Goal: Task Accomplishment & Management: Complete application form

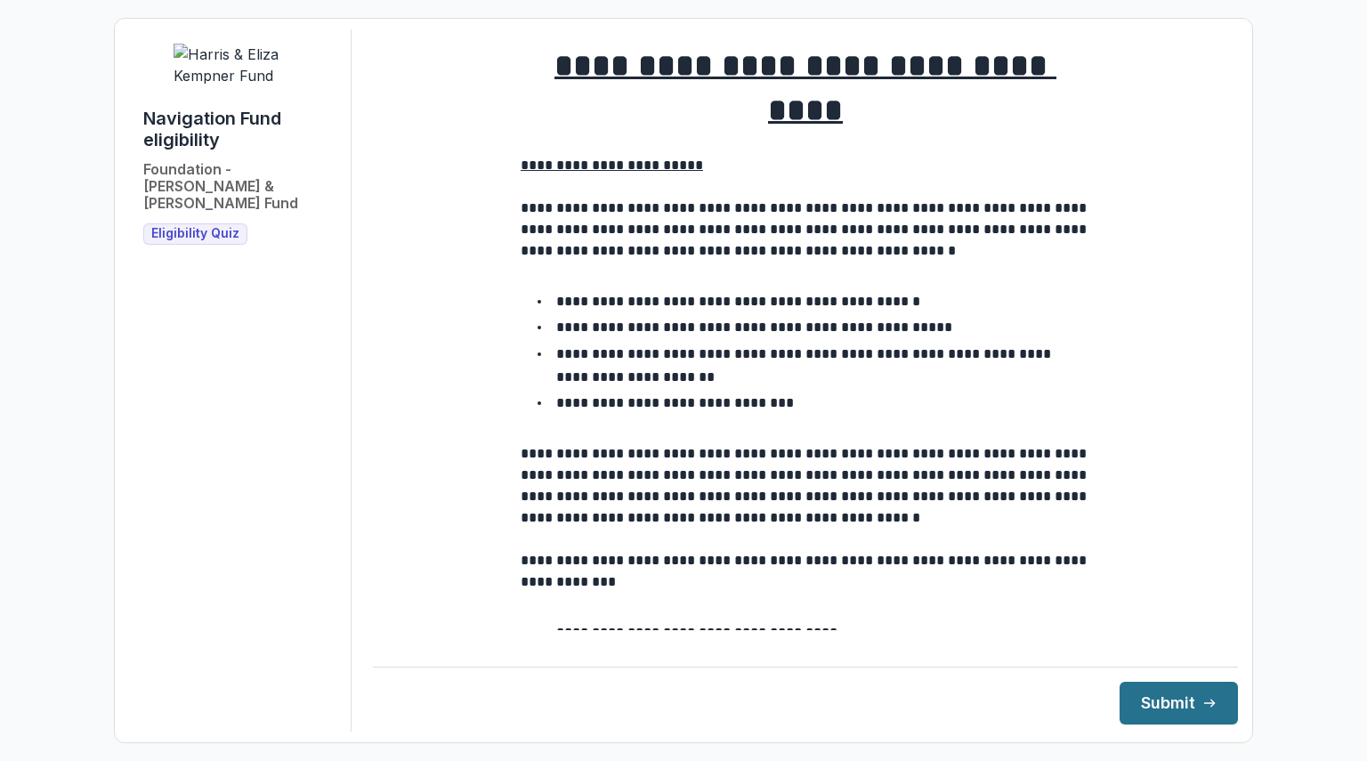
click at [1144, 701] on button "Submit" at bounding box center [1178, 703] width 118 height 43
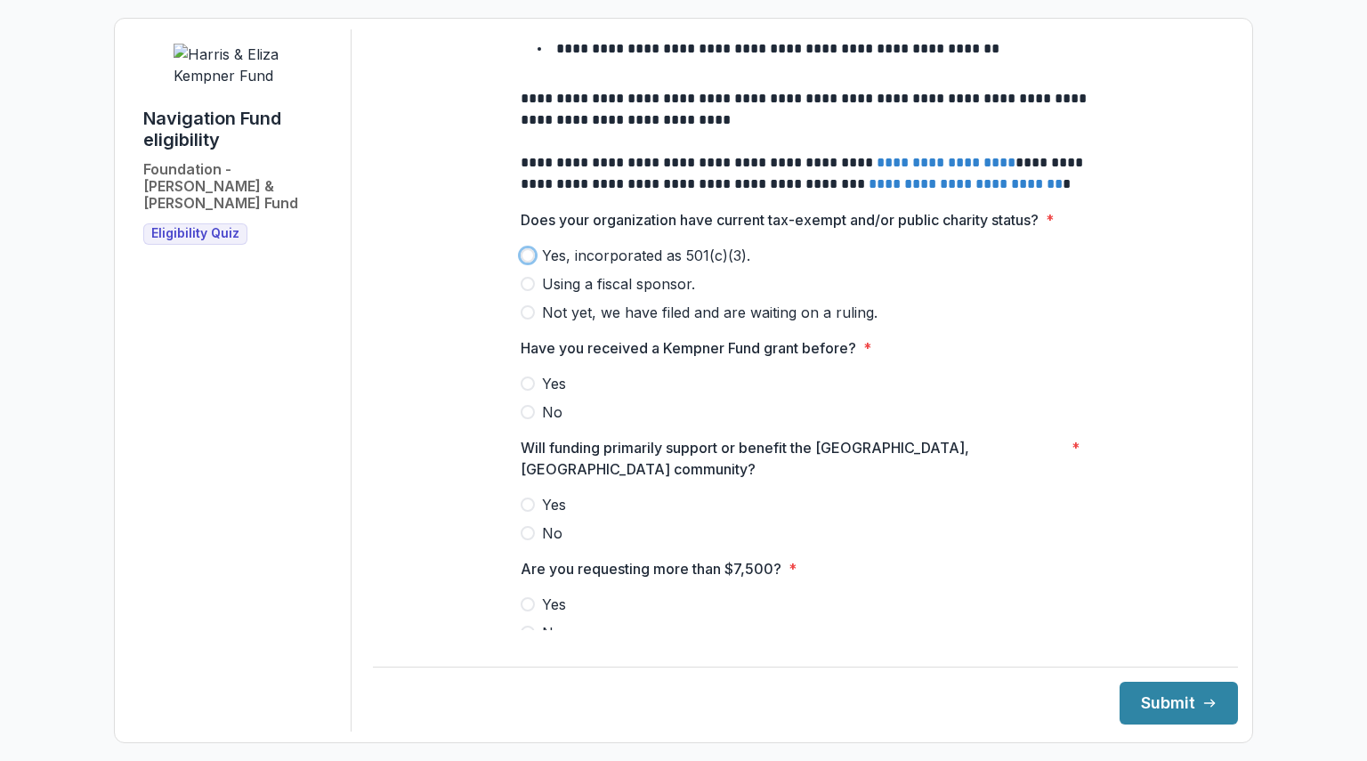
scroll to position [716, 0]
click at [655, 244] on span "Yes, incorporated as 501(c)(3)." at bounding box center [646, 254] width 208 height 21
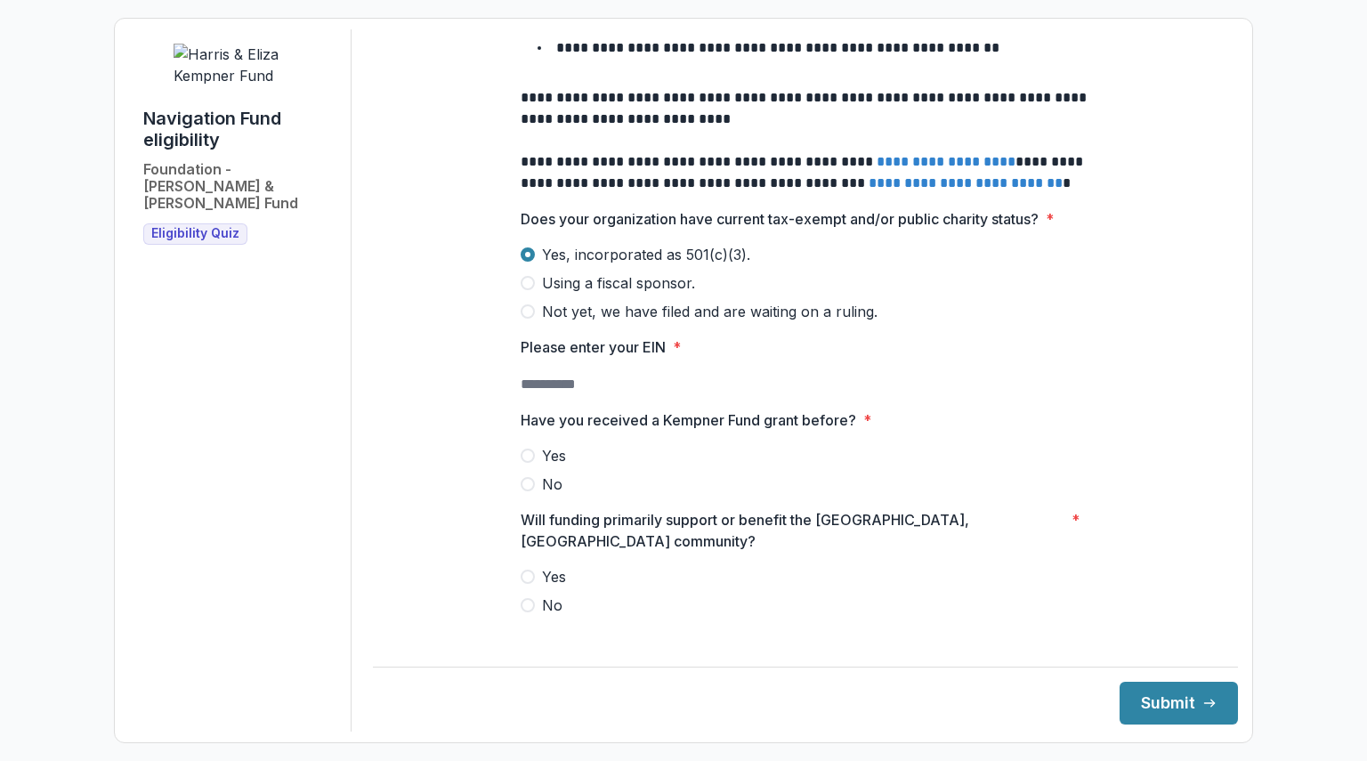
click at [626, 374] on input "Please enter your EIN *" at bounding box center [592, 384] width 142 height 21
type input "**********"
click at [535, 473] on label "No" at bounding box center [806, 483] width 570 height 21
click at [545, 566] on span "Yes" at bounding box center [554, 576] width 24 height 21
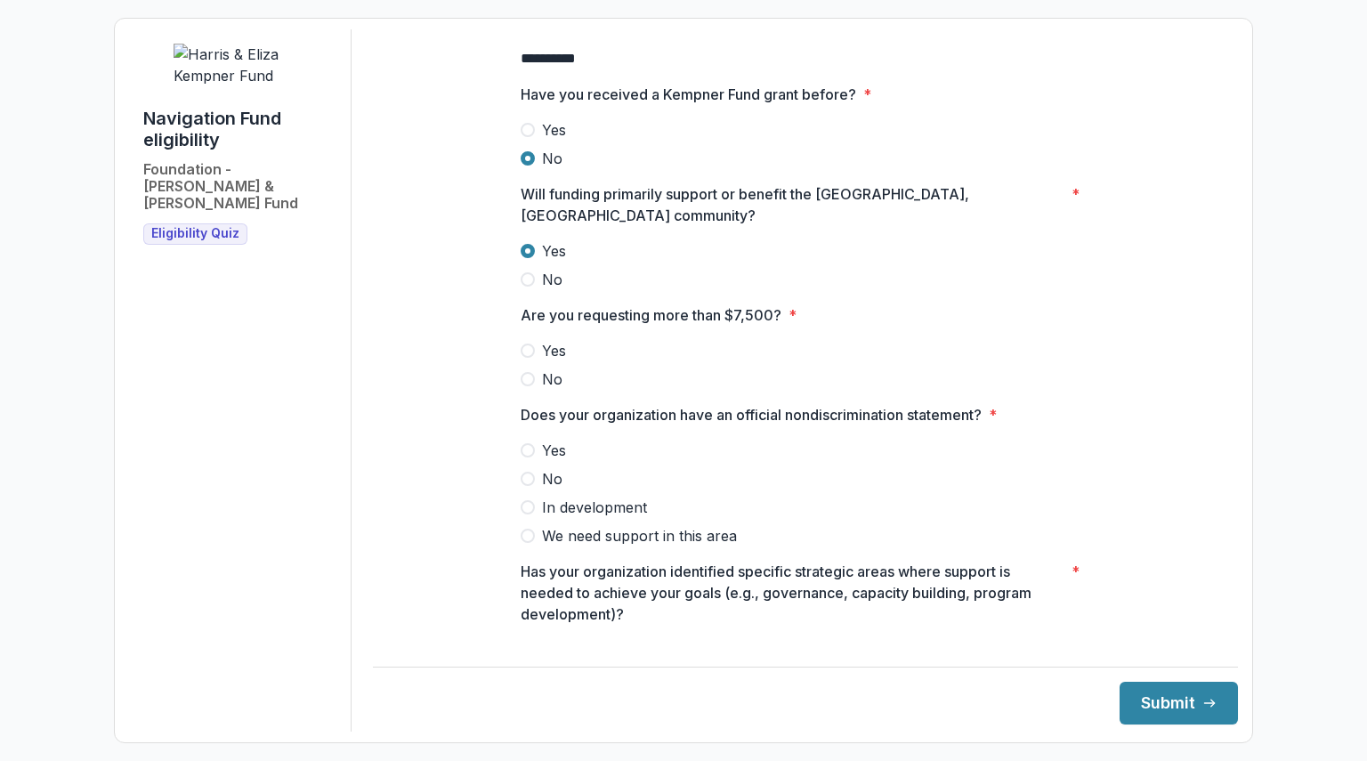
scroll to position [1039, 0]
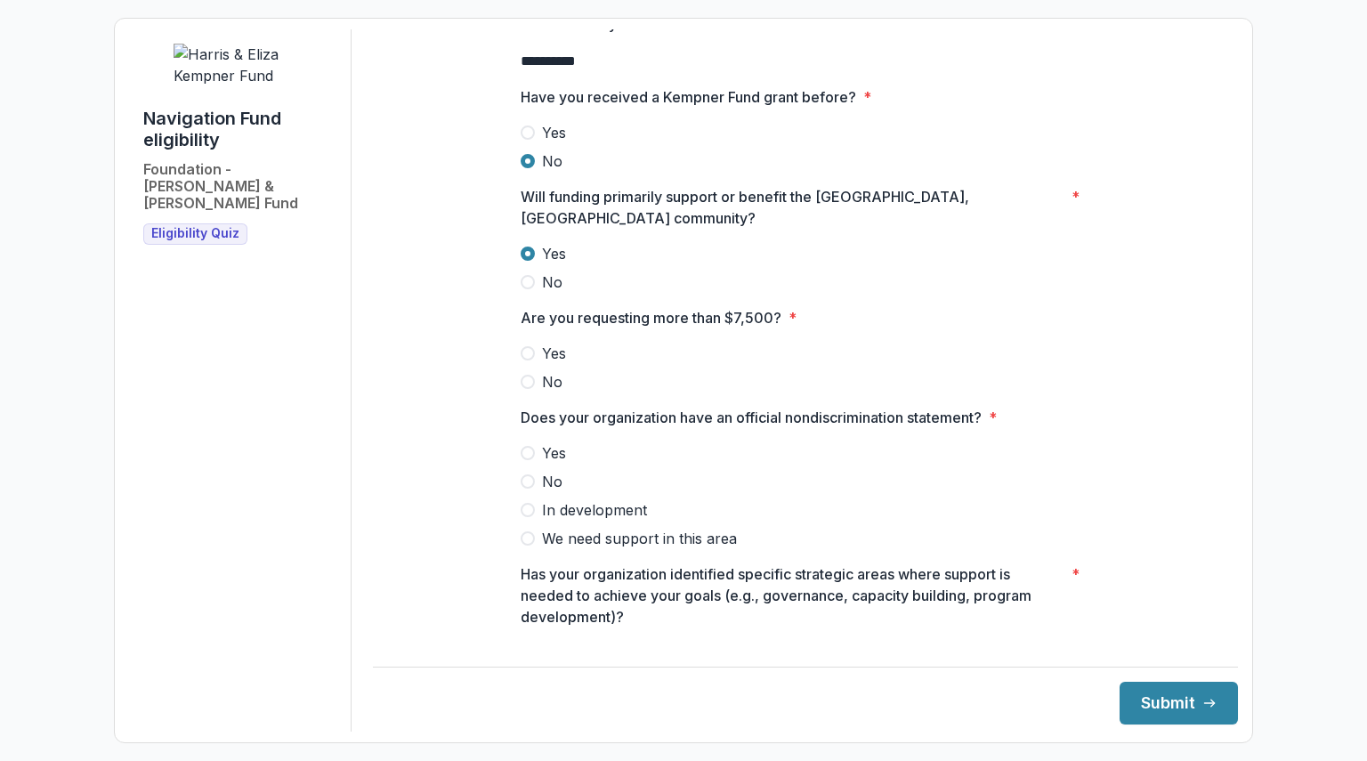
click at [538, 343] on label "Yes" at bounding box center [806, 353] width 570 height 21
click at [546, 442] on span "Yes" at bounding box center [554, 452] width 24 height 21
click at [562, 499] on span "In development" at bounding box center [594, 509] width 105 height 21
click at [552, 442] on span "Yes" at bounding box center [554, 452] width 24 height 21
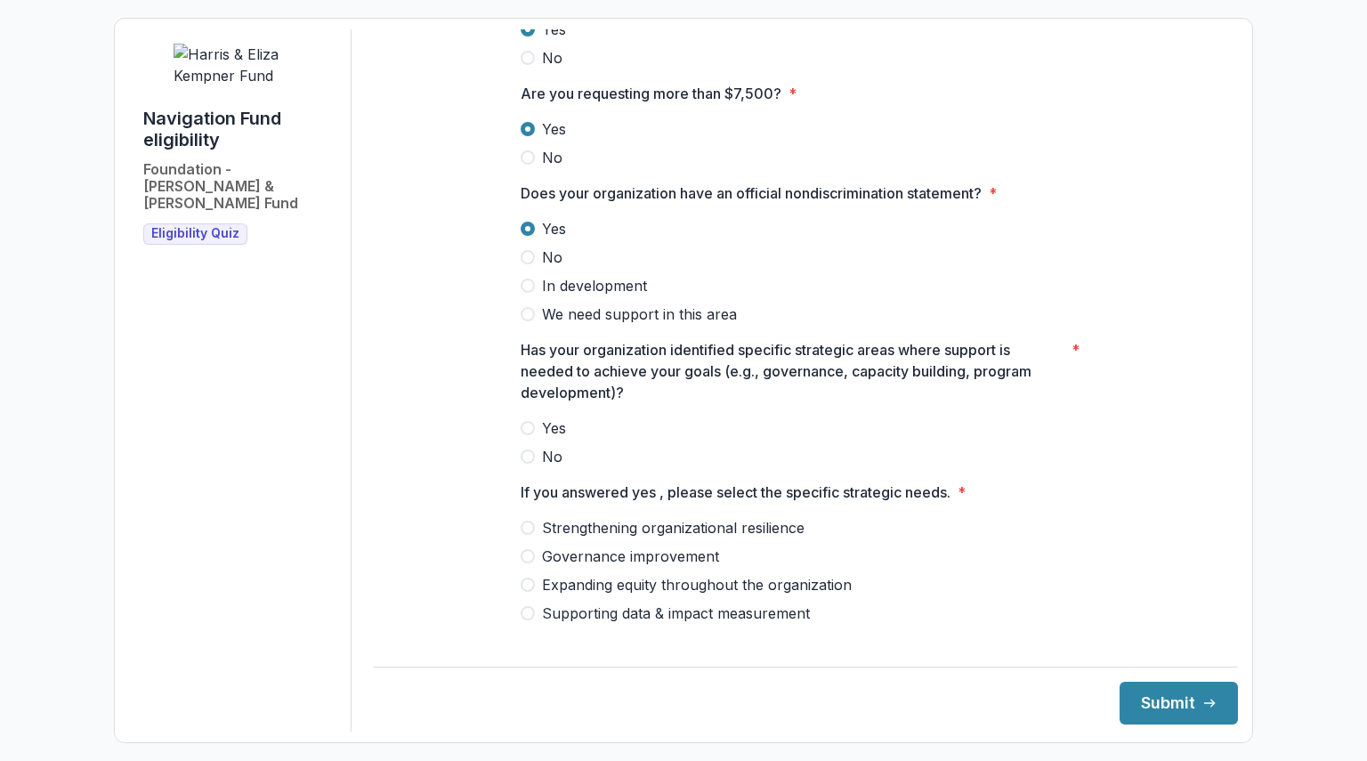
scroll to position [1263, 0]
click at [554, 418] on span "Yes" at bounding box center [554, 428] width 24 height 21
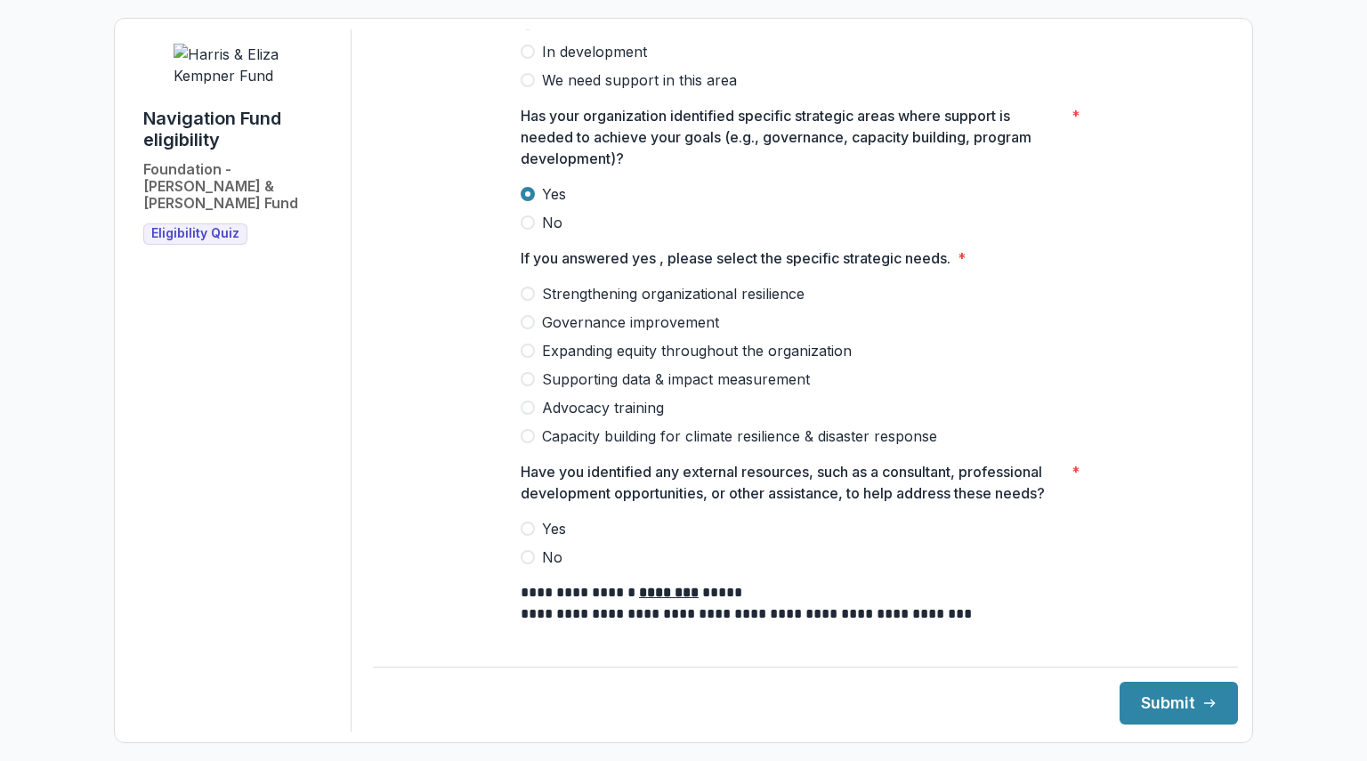
scroll to position [1498, 0]
drag, startPoint x: 554, startPoint y: 392, endPoint x: 730, endPoint y: 243, distance: 230.5
click at [730, 283] on div "Strengthening organizational resilience Governance improvement Expanding equity…" at bounding box center [806, 365] width 570 height 164
click at [730, 283] on span "Strengthening organizational resilience" at bounding box center [673, 293] width 263 height 21
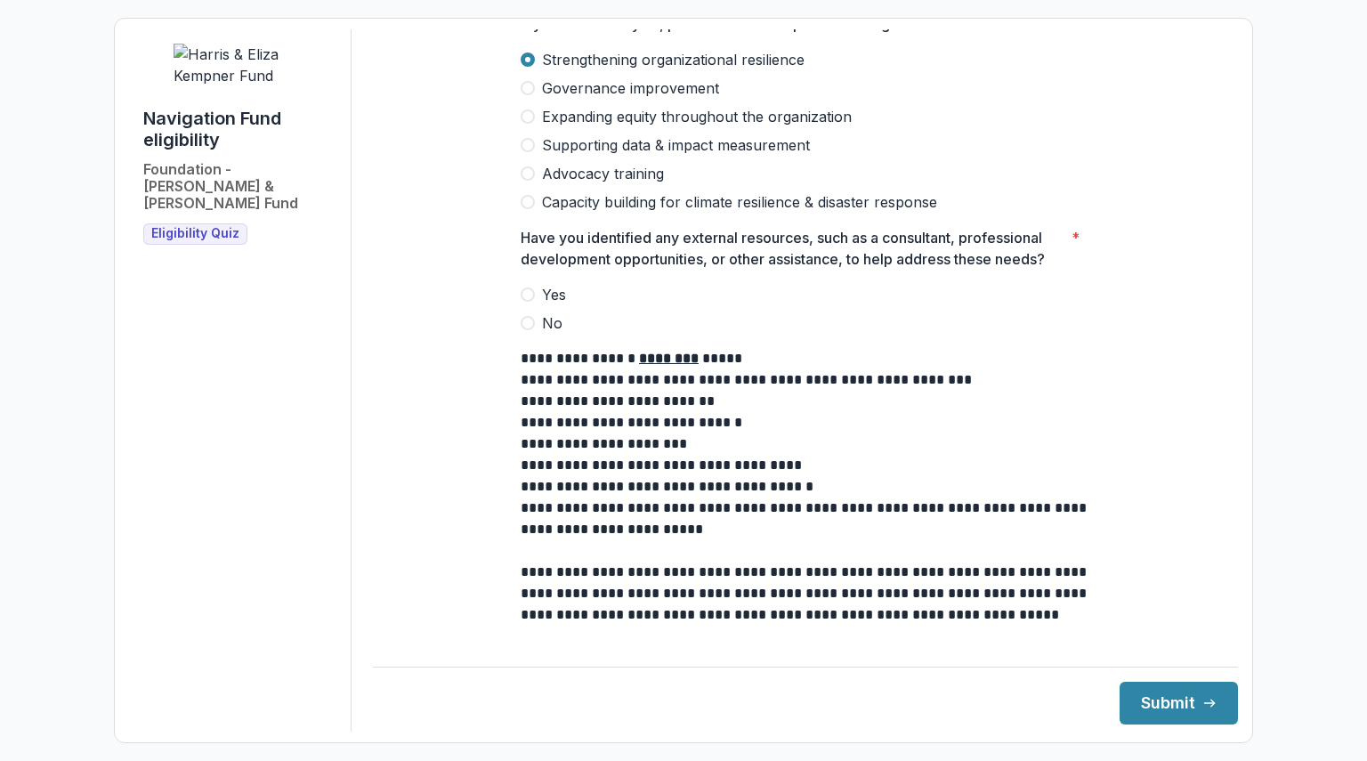
scroll to position [1731, 0]
click at [550, 285] on span "Yes" at bounding box center [554, 295] width 24 height 21
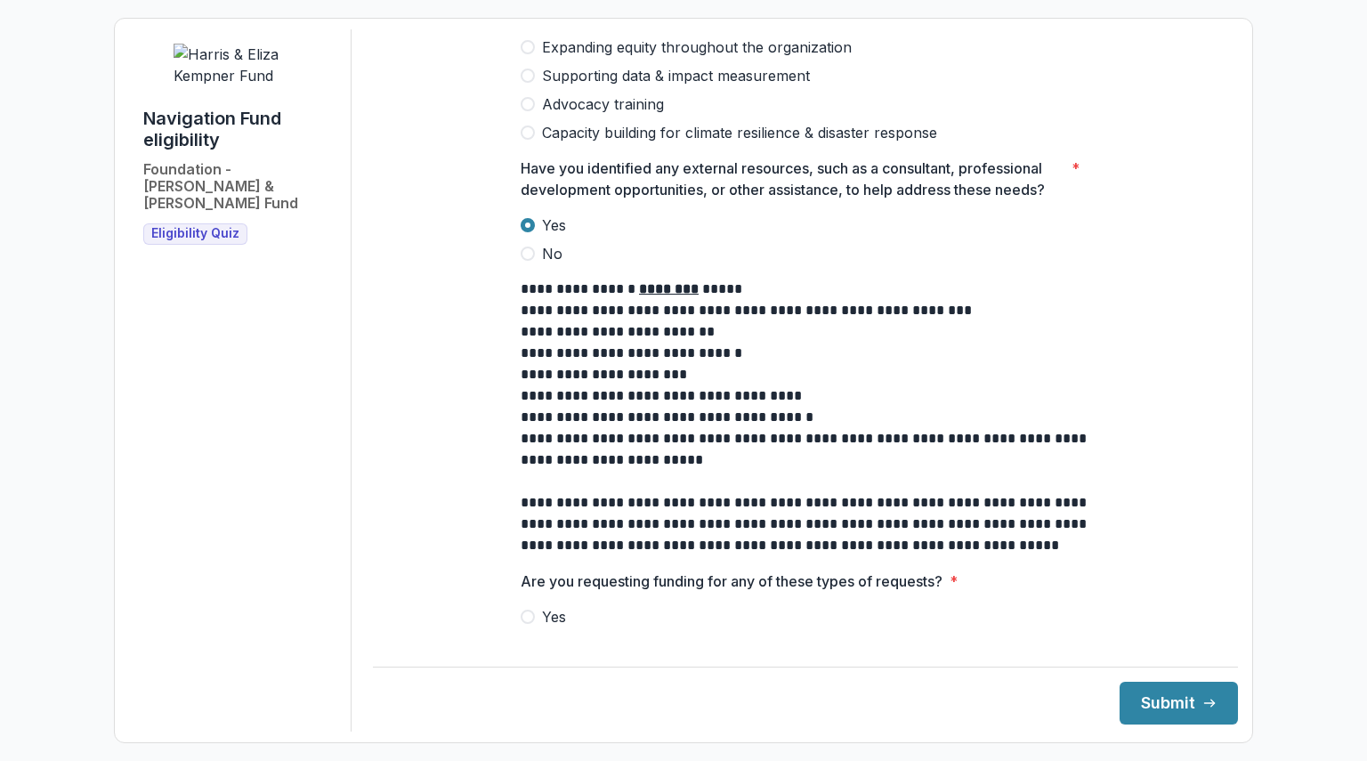
scroll to position [1801, 0]
click at [543, 634] on span "No" at bounding box center [552, 644] width 20 height 21
click at [1162, 707] on button "Submit" at bounding box center [1178, 703] width 118 height 43
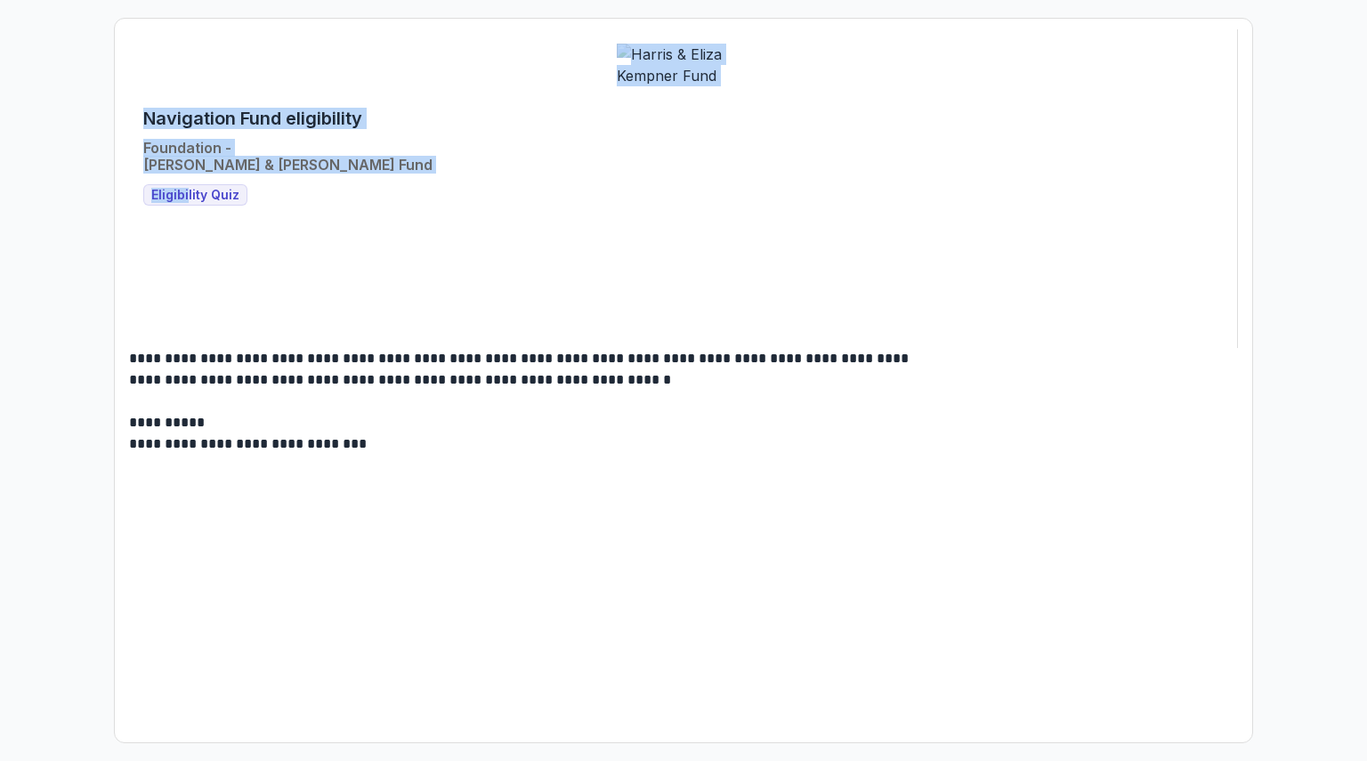
drag, startPoint x: 185, startPoint y: 200, endPoint x: 18, endPoint y: -54, distance: 304.6
click at [18, 0] on html "**********" at bounding box center [683, 380] width 1367 height 761
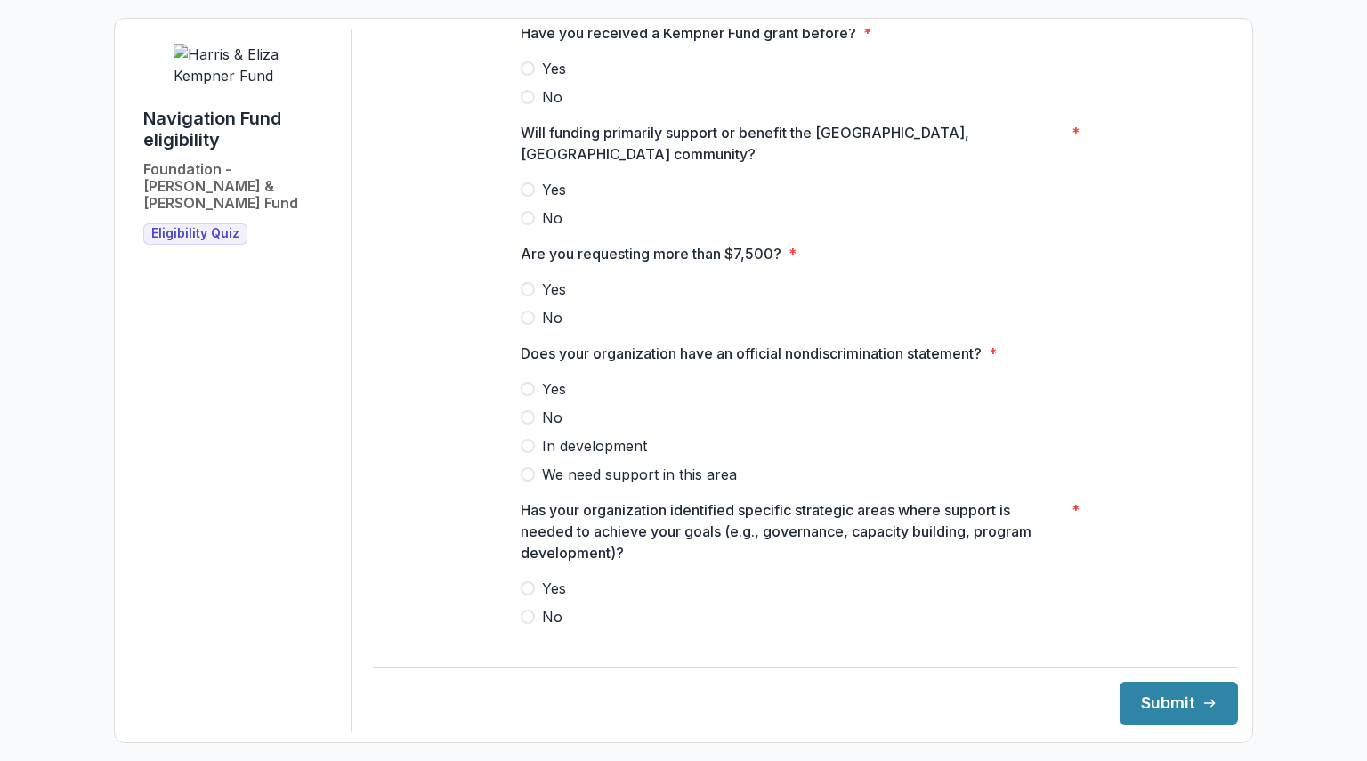
scroll to position [693, 0]
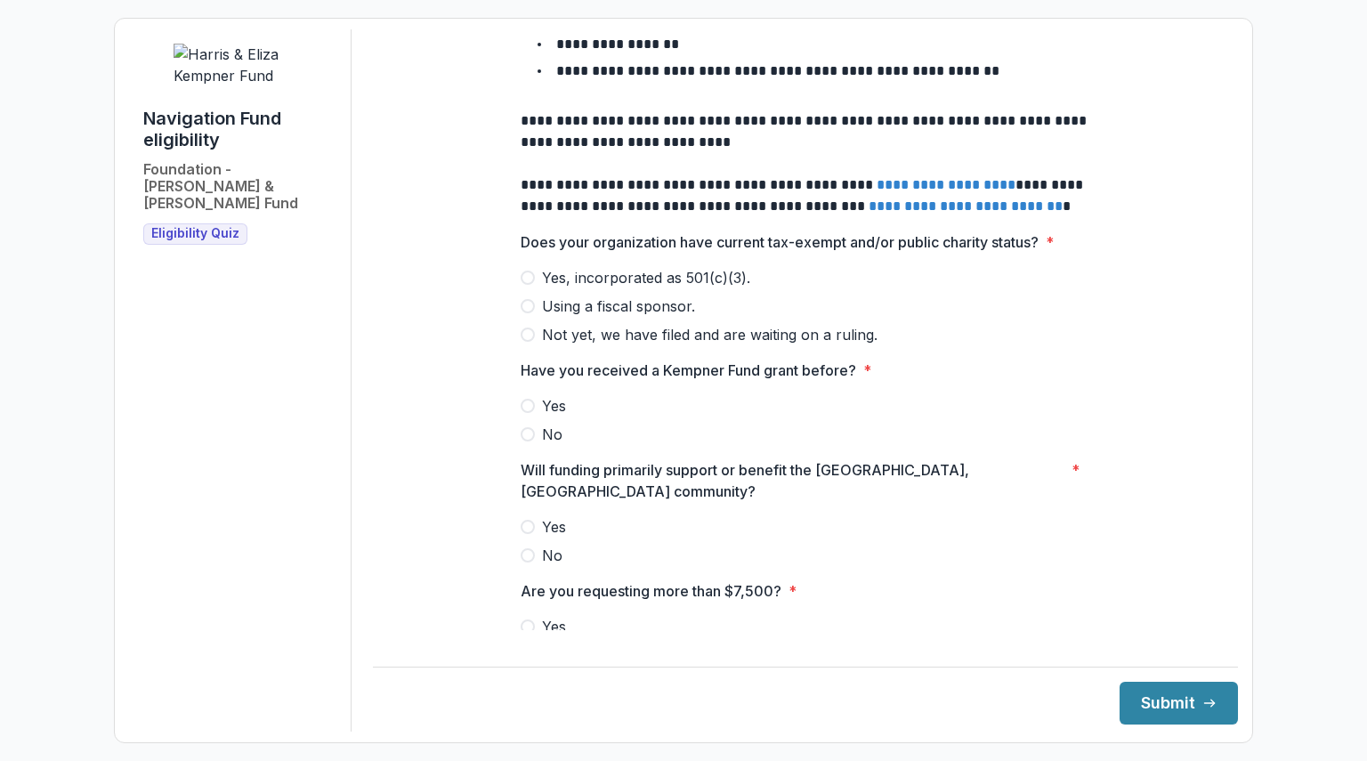
click at [655, 267] on span "Yes, incorporated as 501(c)(3)." at bounding box center [646, 277] width 208 height 21
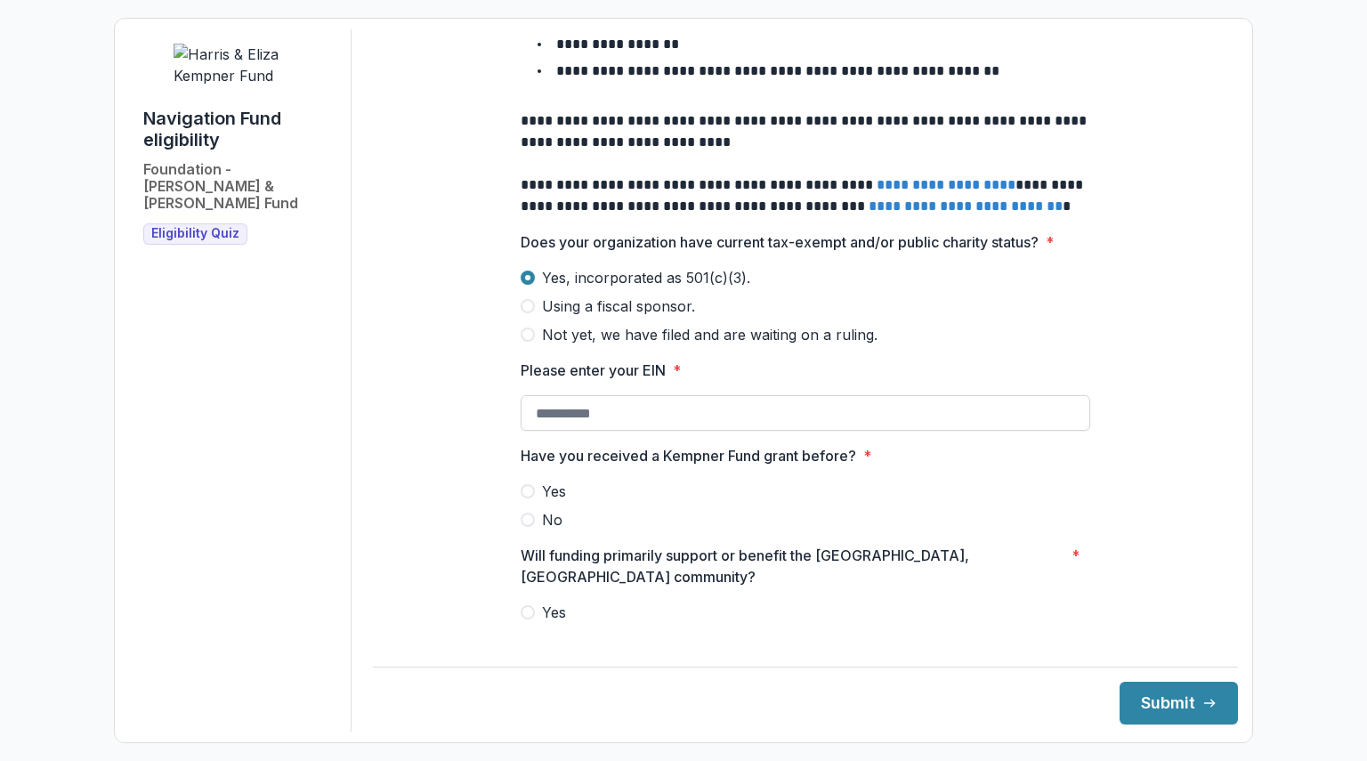
click at [546, 395] on input "Please enter your EIN *" at bounding box center [806, 413] width 570 height 36
click at [554, 509] on span "No" at bounding box center [552, 519] width 20 height 21
type input "**********"
click at [545, 602] on span "Yes" at bounding box center [554, 612] width 24 height 21
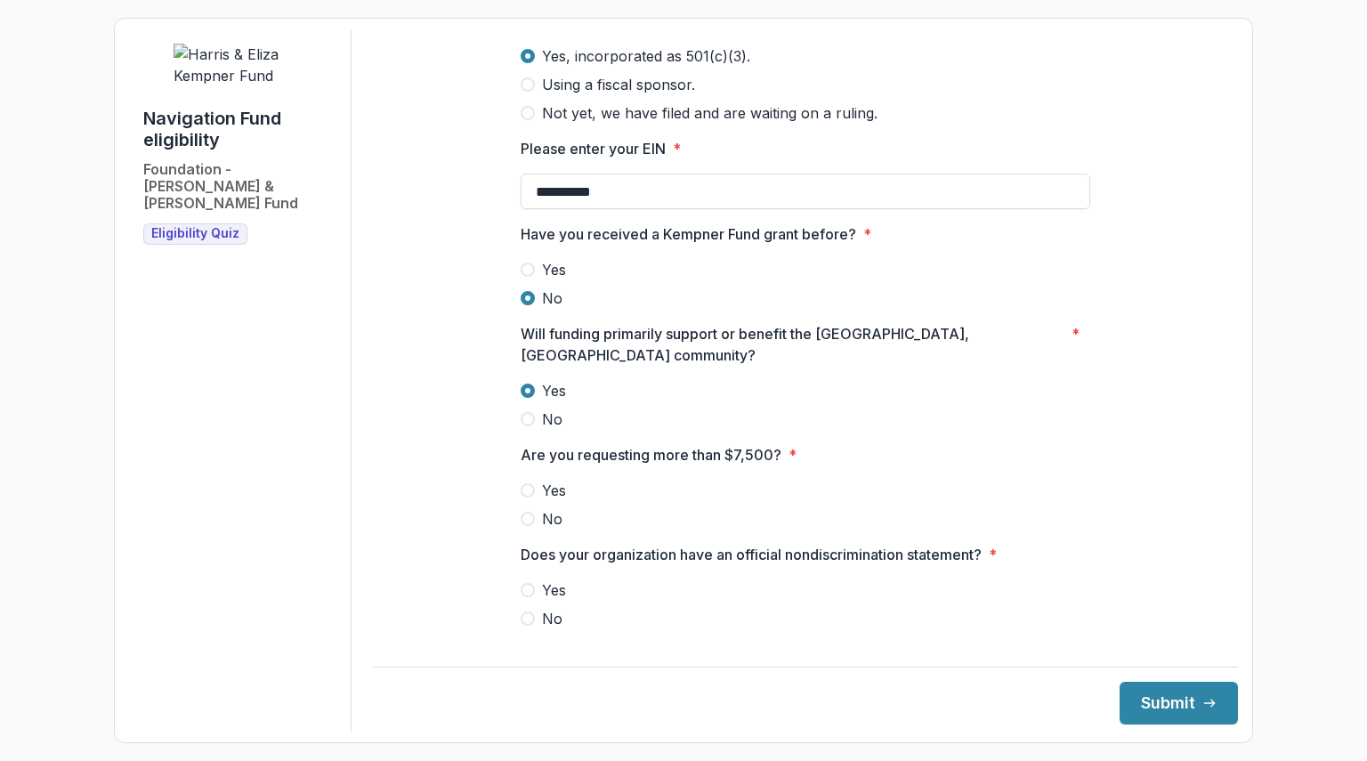
scroll to position [961, 0]
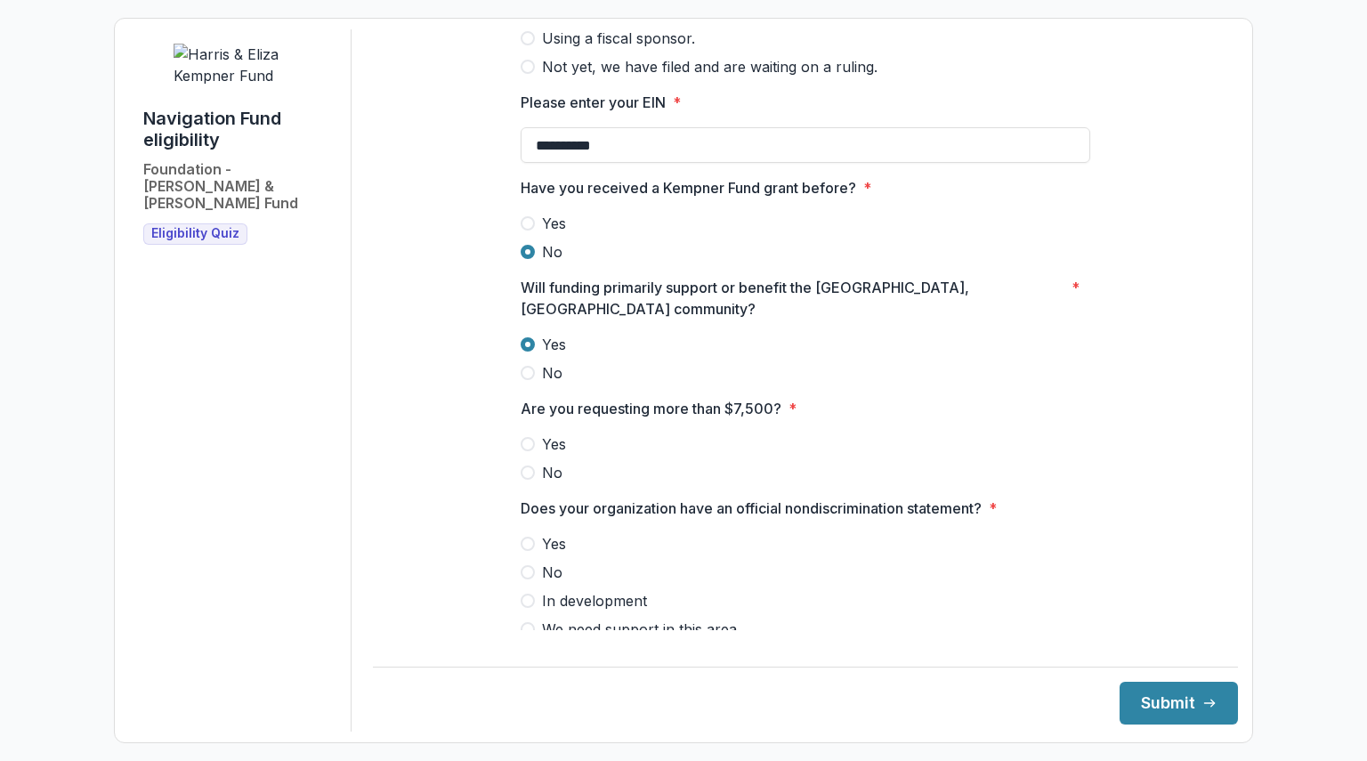
click at [556, 462] on span "No" at bounding box center [552, 472] width 20 height 21
click at [553, 533] on span "Yes" at bounding box center [554, 543] width 24 height 21
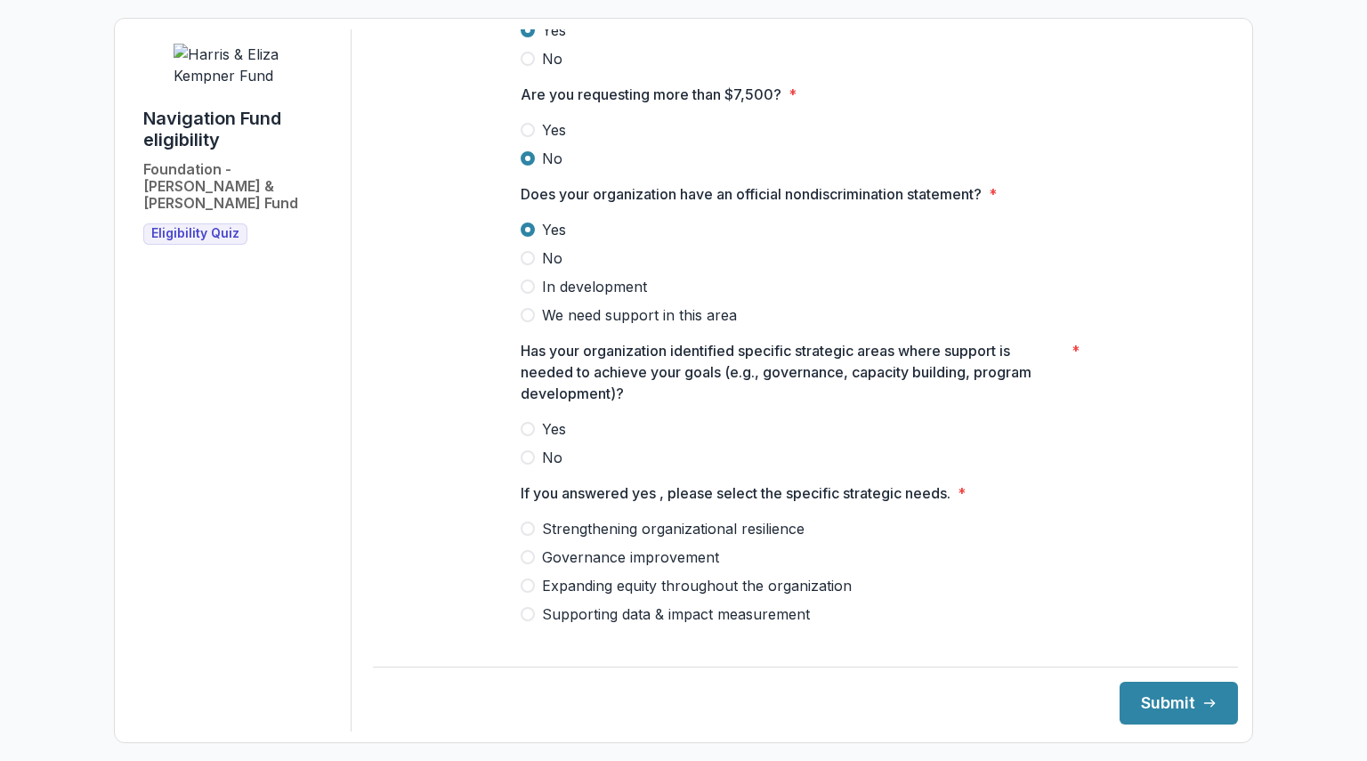
scroll to position [1276, 0]
click at [547, 417] on span "Yes" at bounding box center [554, 427] width 24 height 21
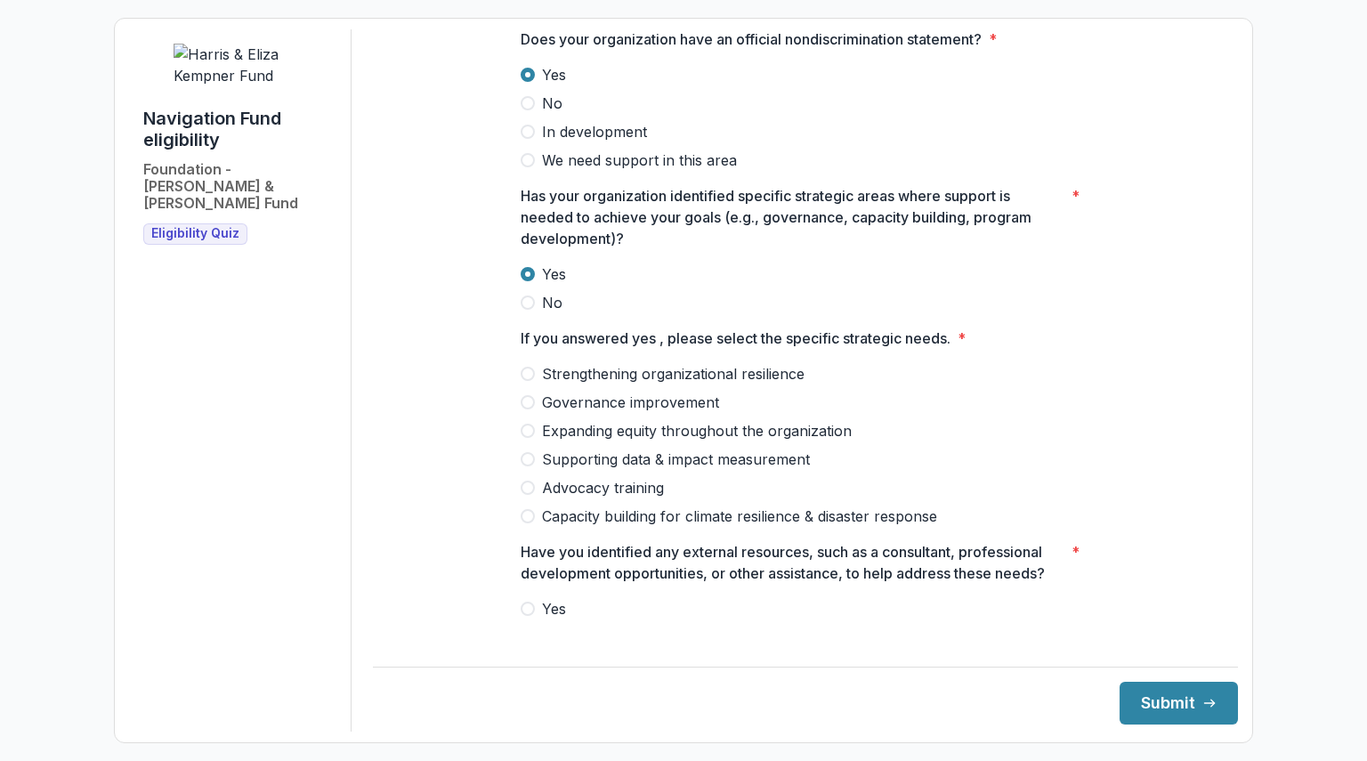
scroll to position [1432, 0]
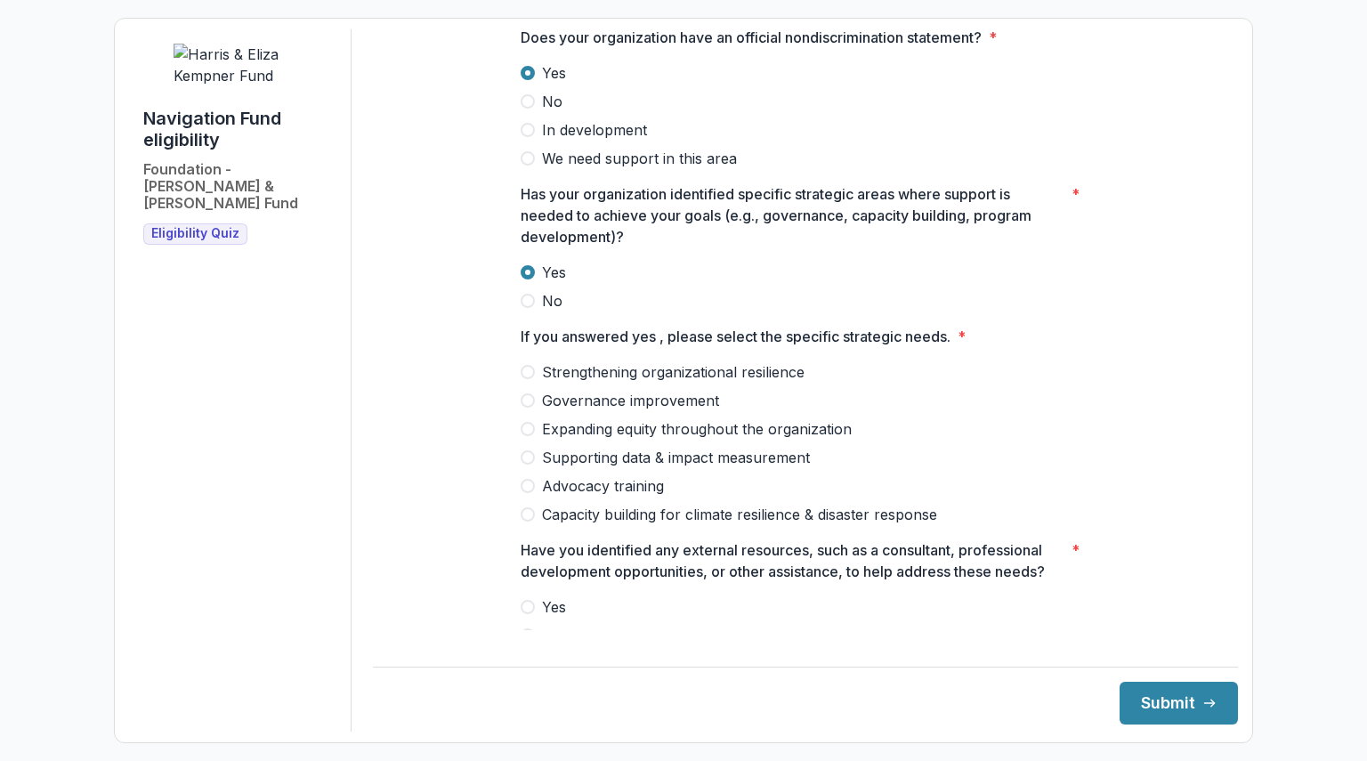
click at [619, 361] on span "Strengthening organizational resilience" at bounding box center [673, 371] width 263 height 21
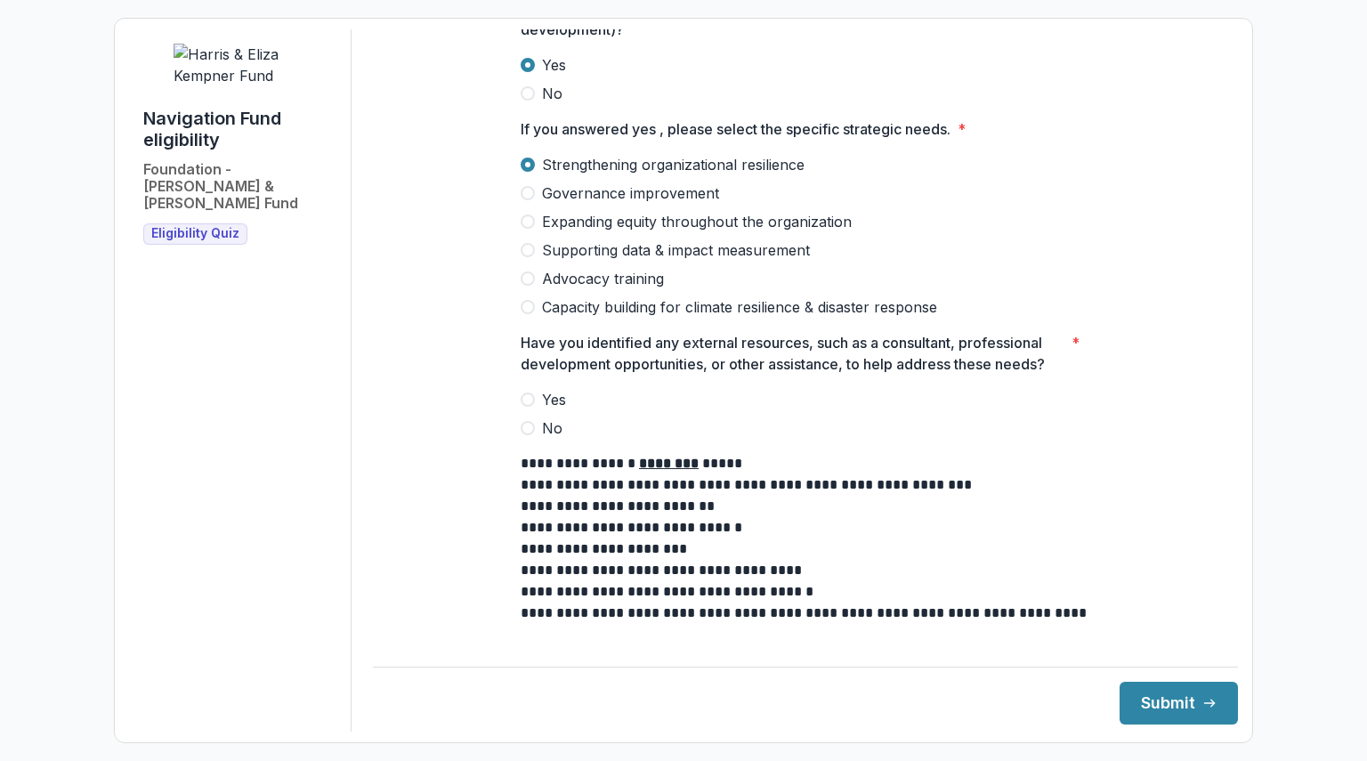
scroll to position [1640, 0]
click at [558, 388] on span "Yes" at bounding box center [554, 398] width 24 height 21
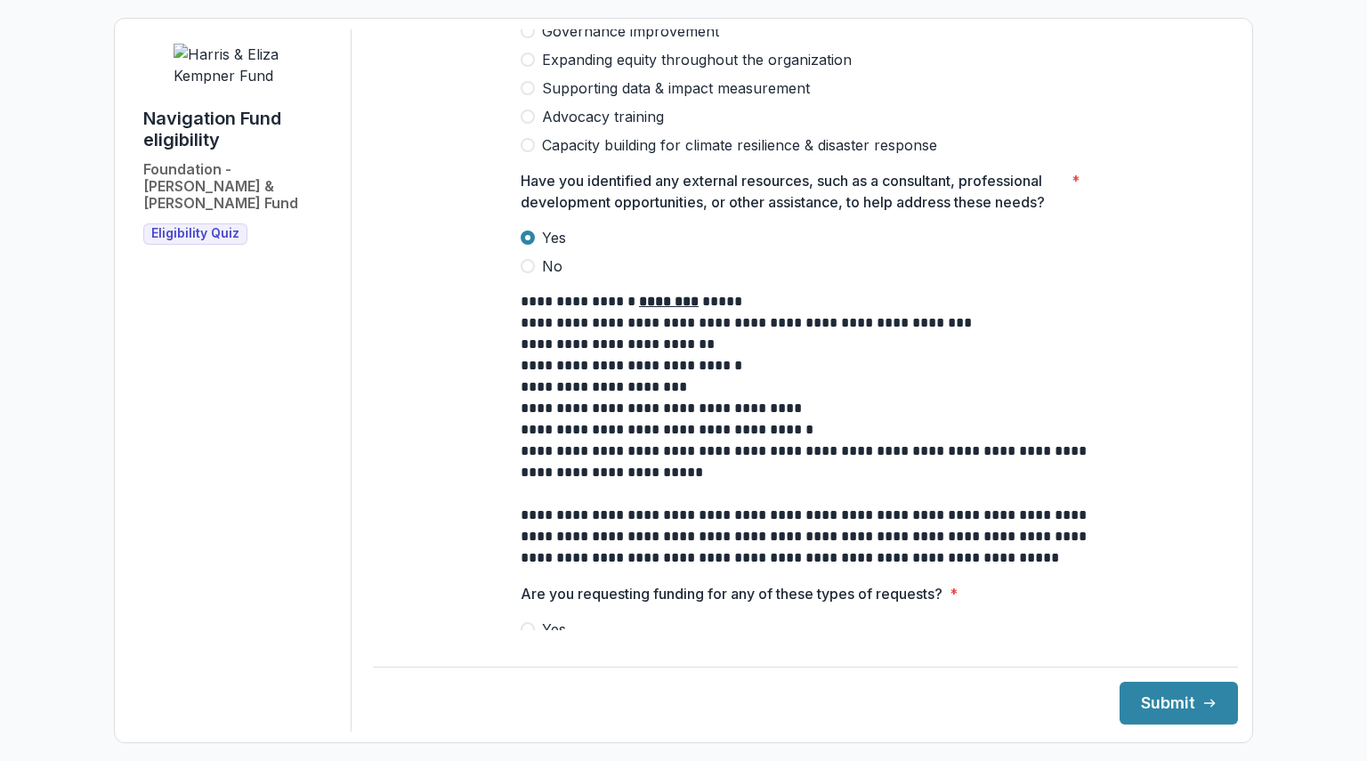
click at [551, 647] on span "No" at bounding box center [552, 657] width 20 height 21
click at [1202, 706] on icon "submit" at bounding box center [1209, 703] width 14 height 14
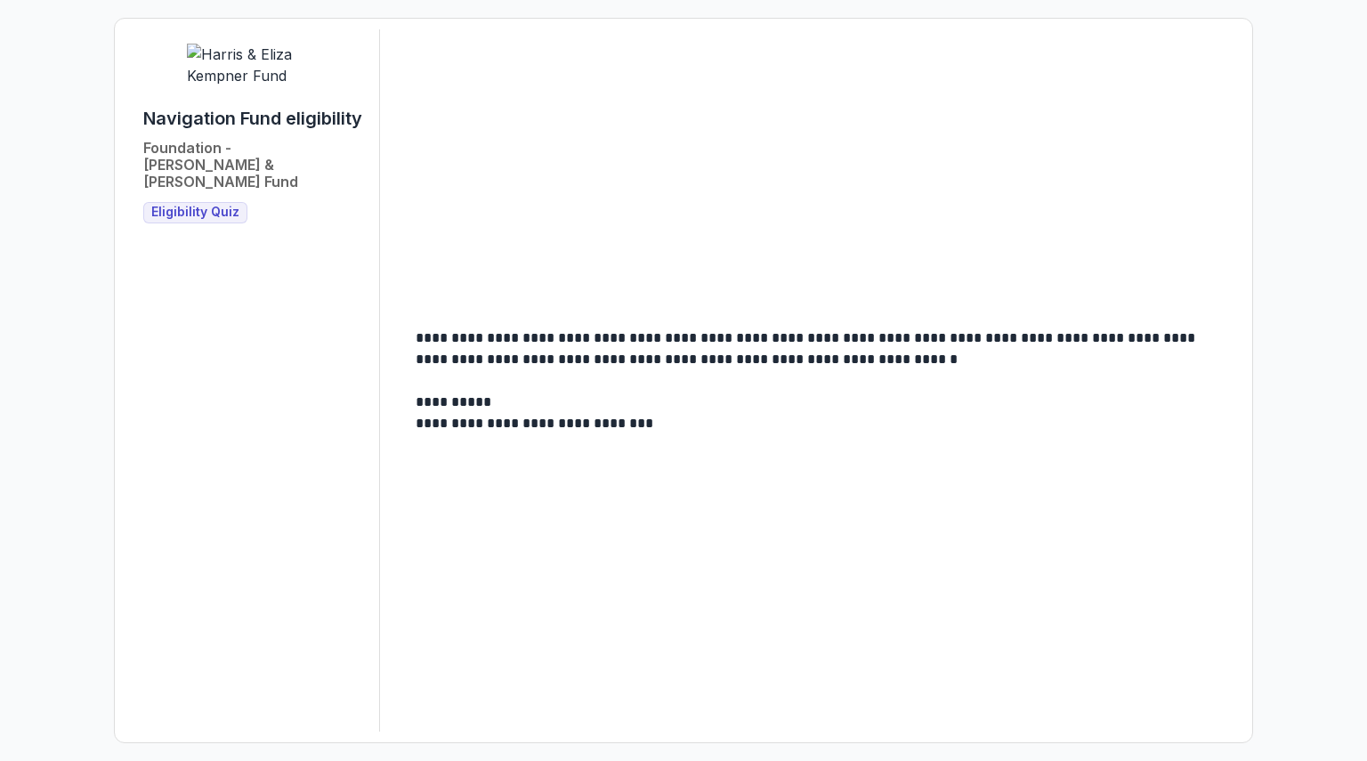
click at [206, 205] on span "Eligibility Quiz" at bounding box center [195, 212] width 88 height 15
